Goal: Information Seeking & Learning: Learn about a topic

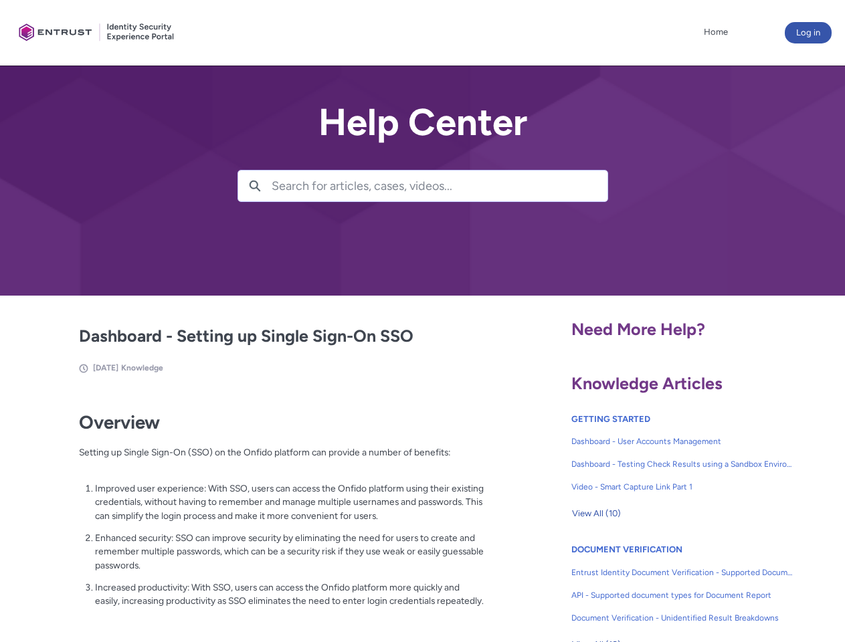
click at [255, 186] on lightning-primitive-icon "button" at bounding box center [255, 185] width 12 height 10
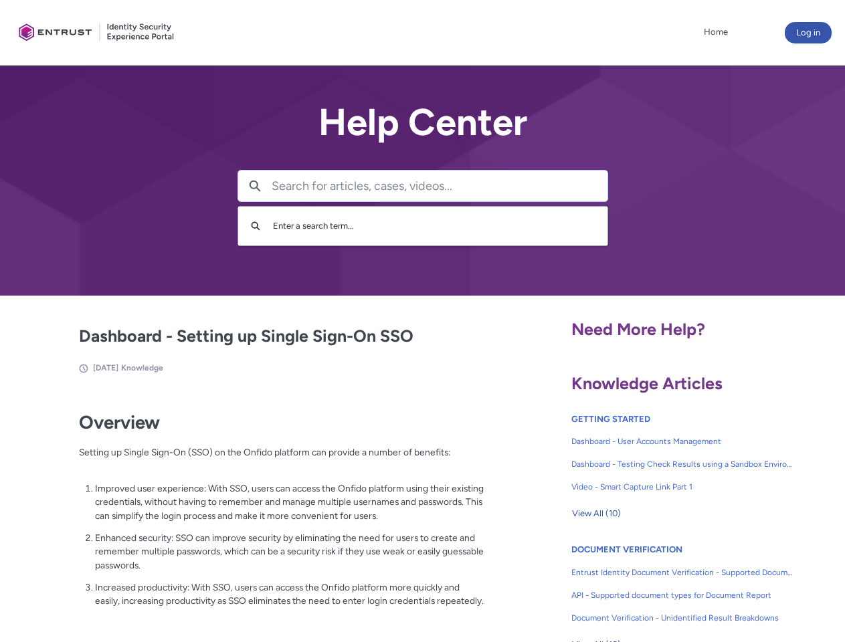
click at [256, 512] on p "Improved user experience: With SSO, users can access the Onfido platform using …" at bounding box center [289, 502] width 389 height 41
click at [596, 514] on span "View All (10)" at bounding box center [596, 514] width 49 height 20
click at [646, 586] on div at bounding box center [436, 321] width 818 height 642
click at [824, 586] on div at bounding box center [436, 321] width 818 height 642
